Goal: Task Accomplishment & Management: Manage account settings

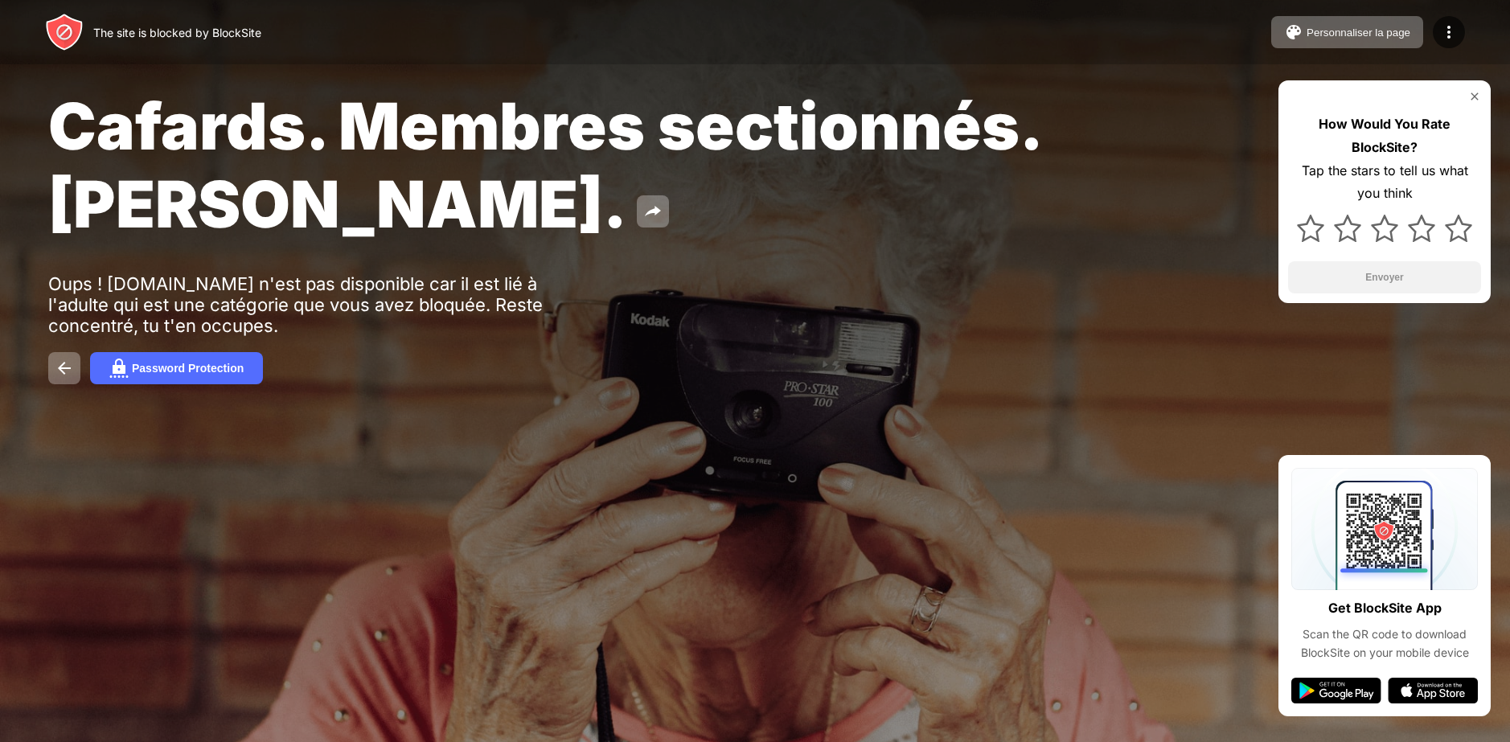
click at [1479, 100] on img at bounding box center [1475, 96] width 13 height 13
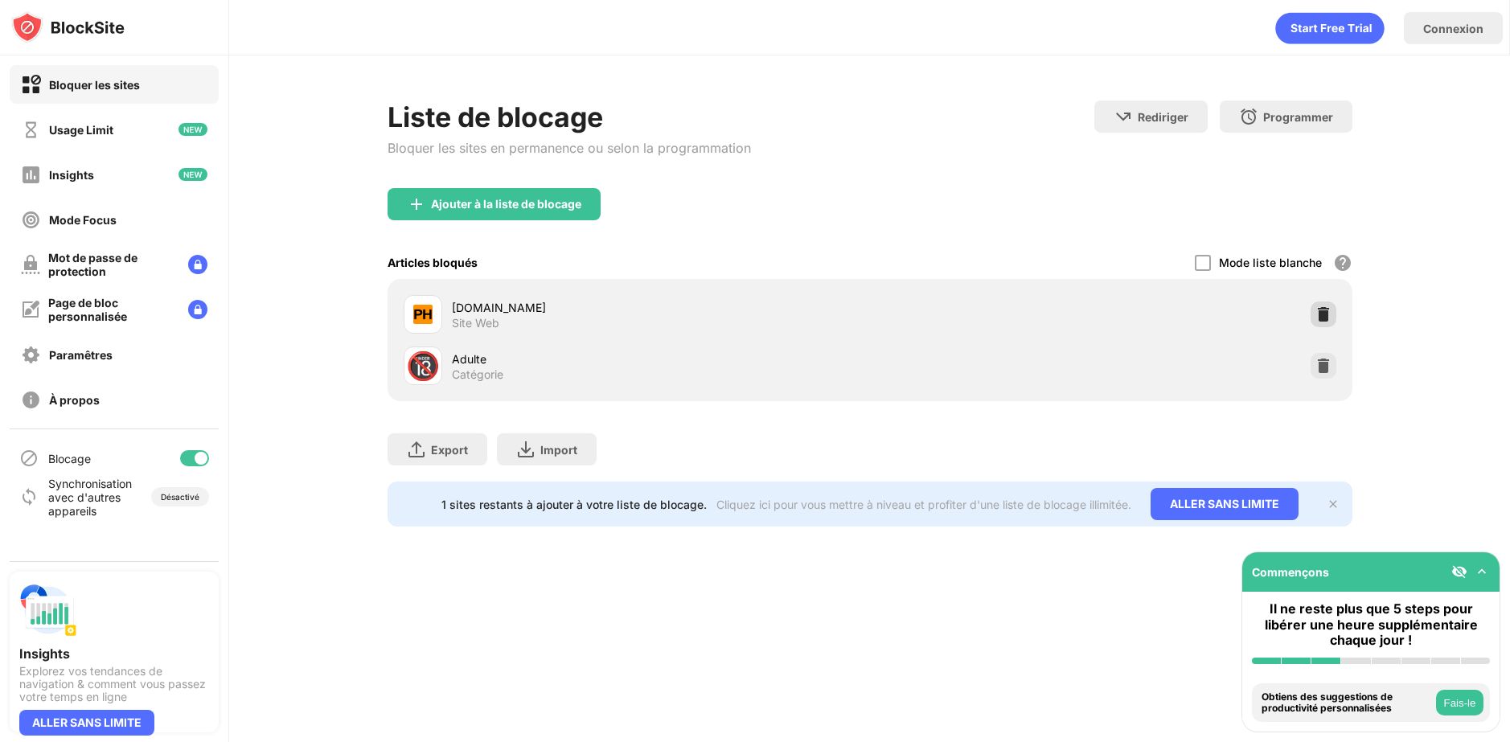
click at [1316, 308] on img at bounding box center [1324, 314] width 16 height 16
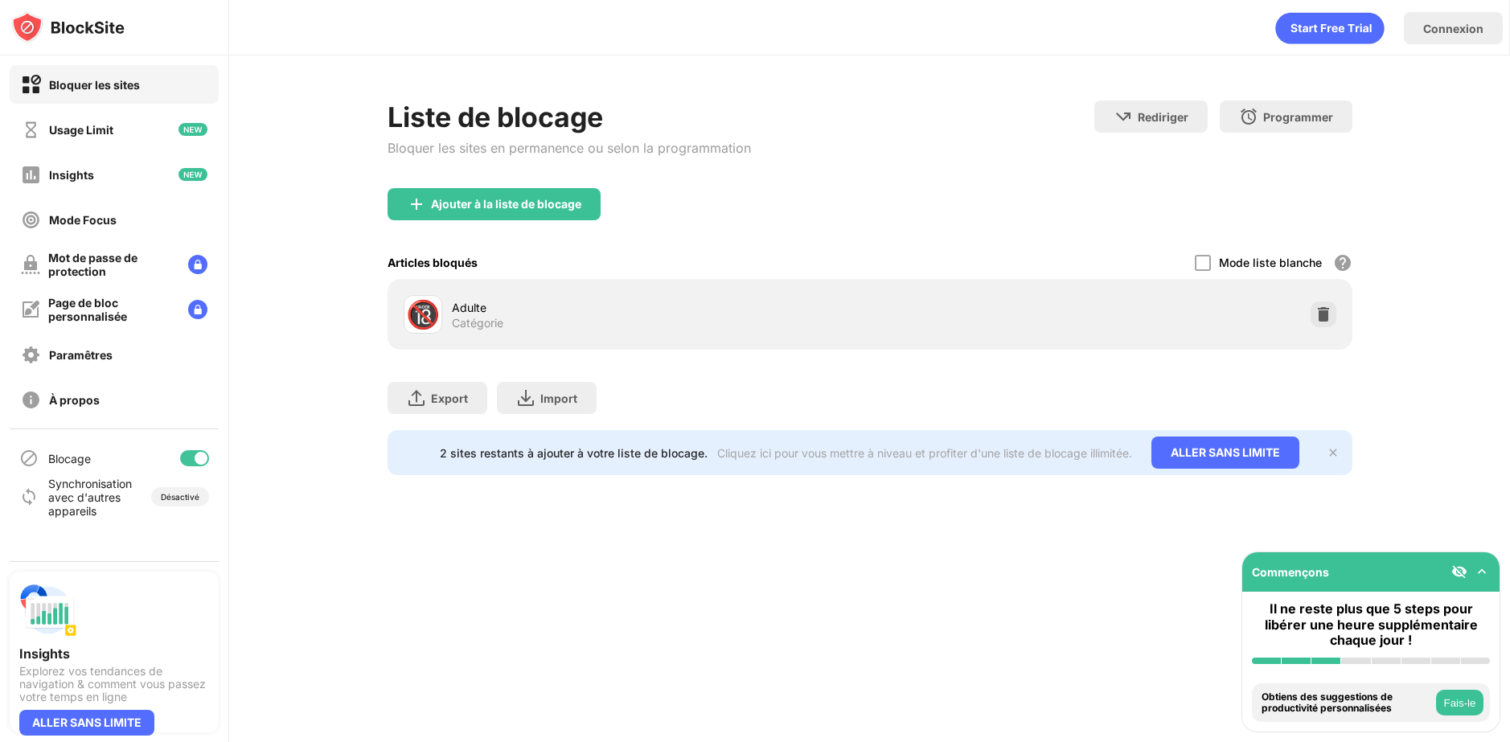
click at [1335, 362] on div "Export Exporter des fichiers (pour les sites web uniquement) Import Importer de…" at bounding box center [870, 390] width 965 height 80
click at [1324, 306] on img at bounding box center [1324, 314] width 16 height 16
